Goal: Task Accomplishment & Management: Complete application form

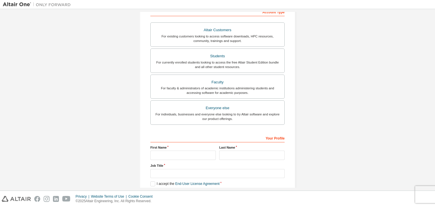
scroll to position [94, 0]
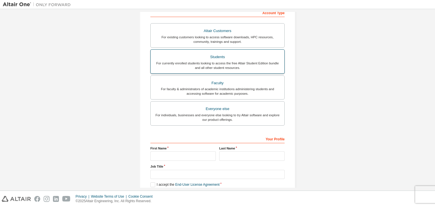
click at [181, 61] on div "For currently enrolled students looking to access the free Altair Student Editi…" at bounding box center [217, 65] width 127 height 9
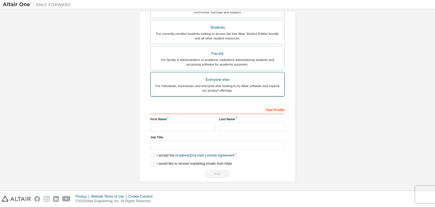
scroll to position [138, 0]
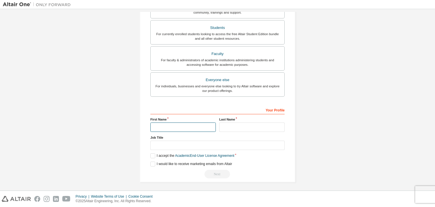
click at [164, 127] on input "text" at bounding box center [182, 126] width 65 height 9
type input "****"
click at [231, 125] on input "text" at bounding box center [251, 126] width 65 height 9
click at [229, 123] on input "text" at bounding box center [251, 126] width 65 height 9
click at [229, 122] on input "text" at bounding box center [251, 126] width 65 height 9
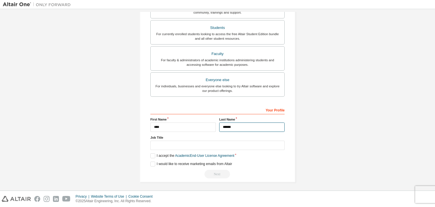
type input "******"
click at [159, 144] on input "text" at bounding box center [217, 144] width 134 height 9
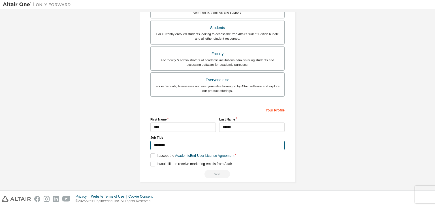
scroll to position [138, 0]
type input "*******"
click at [152, 155] on label "I accept the Academic End-User License Agreement" at bounding box center [192, 155] width 84 height 5
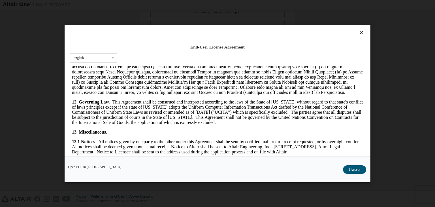
scroll to position [876, 0]
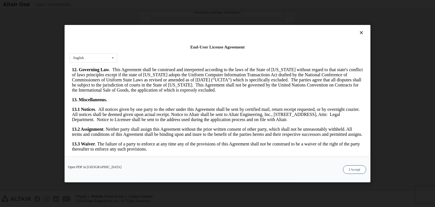
click at [351, 166] on button "I Accept" at bounding box center [354, 169] width 23 height 8
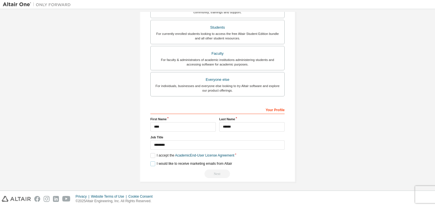
click at [152, 161] on label "I would like to receive marketing emails from Altair" at bounding box center [191, 163] width 82 height 5
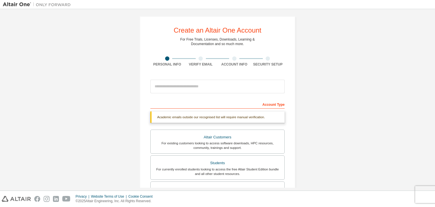
scroll to position [3, 0]
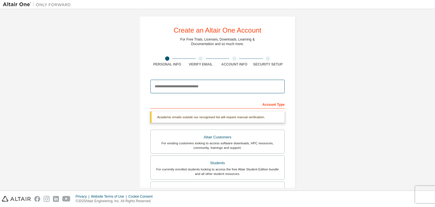
click at [190, 87] on input "email" at bounding box center [217, 87] width 134 height 14
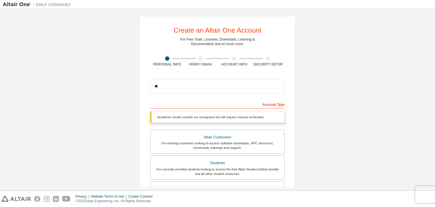
click at [319, 31] on div "Create an Altair One Account For Free Trials, Licenses, Downloads, Learning & D…" at bounding box center [217, 166] width 429 height 314
click at [162, 86] on input "**" at bounding box center [217, 87] width 134 height 14
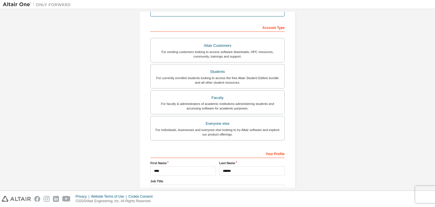
scroll to position [123, 0]
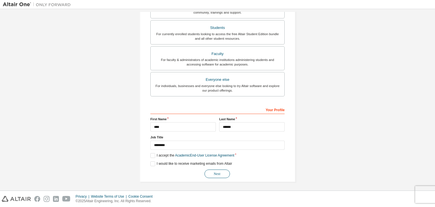
type input "**********"
click at [220, 173] on button "Next" at bounding box center [216, 173] width 25 height 8
click at [217, 172] on button "Next" at bounding box center [216, 173] width 25 height 8
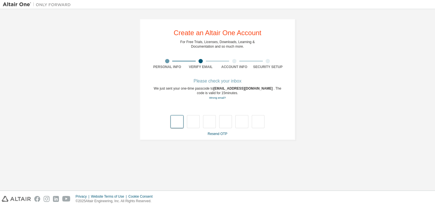
click at [175, 117] on input "text" at bounding box center [176, 121] width 13 height 13
type input "*"
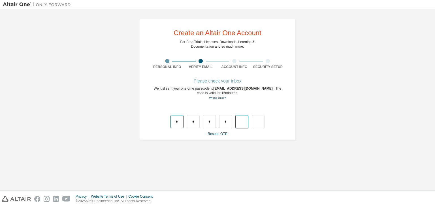
type input "*"
